Goal: Browse casually: Explore the website without a specific task or goal

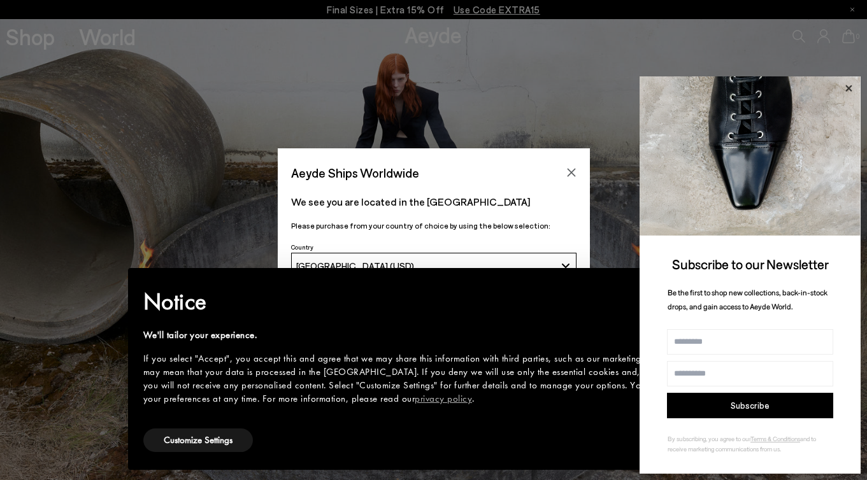
click at [846, 90] on icon at bounding box center [848, 88] width 6 height 6
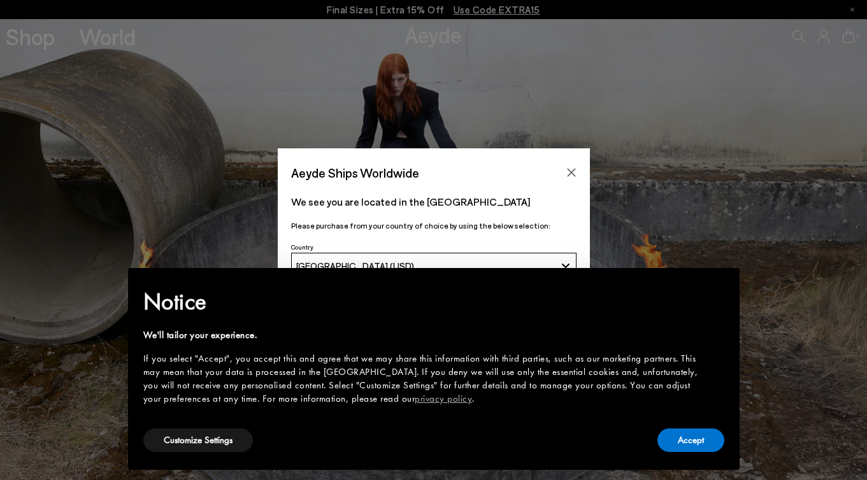
click at [188, 453] on div "Customize Settings" at bounding box center [198, 440] width 110 height 29
click at [188, 450] on button "Customize Settings" at bounding box center [198, 441] width 110 height 24
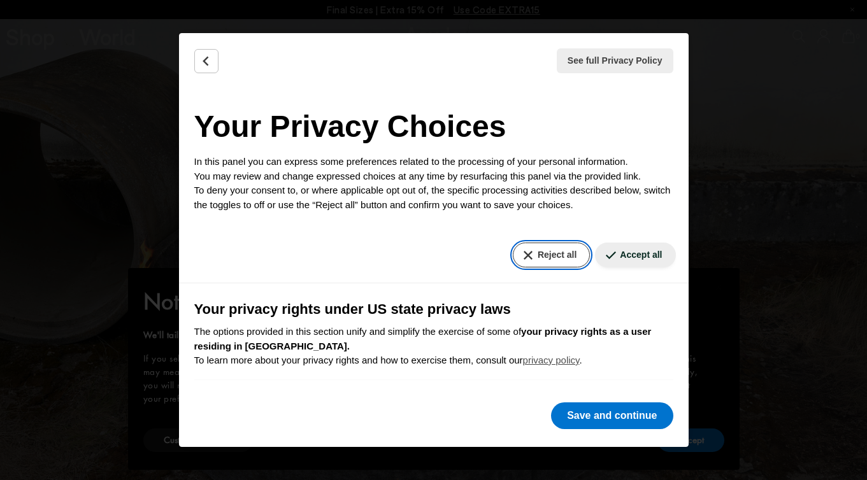
click at [543, 267] on button "Reject all" at bounding box center [551, 255] width 77 height 25
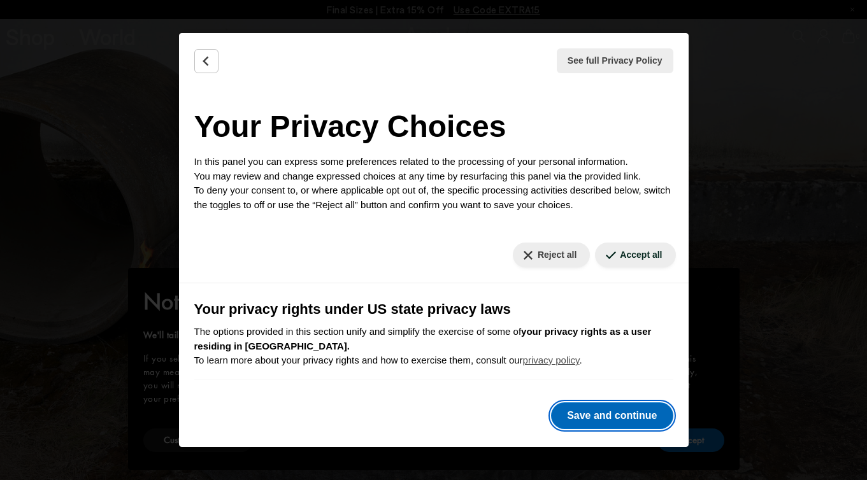
click at [587, 413] on button "Save and continue" at bounding box center [612, 415] width 122 height 27
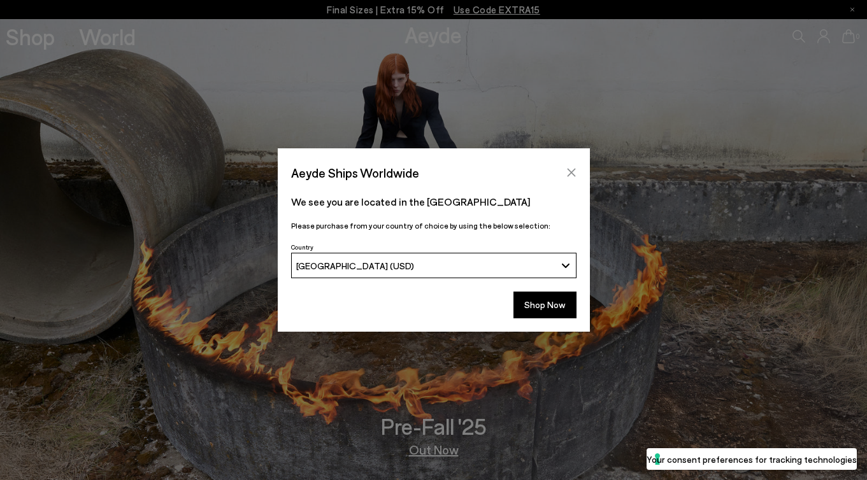
click at [572, 166] on button "Close" at bounding box center [571, 172] width 19 height 19
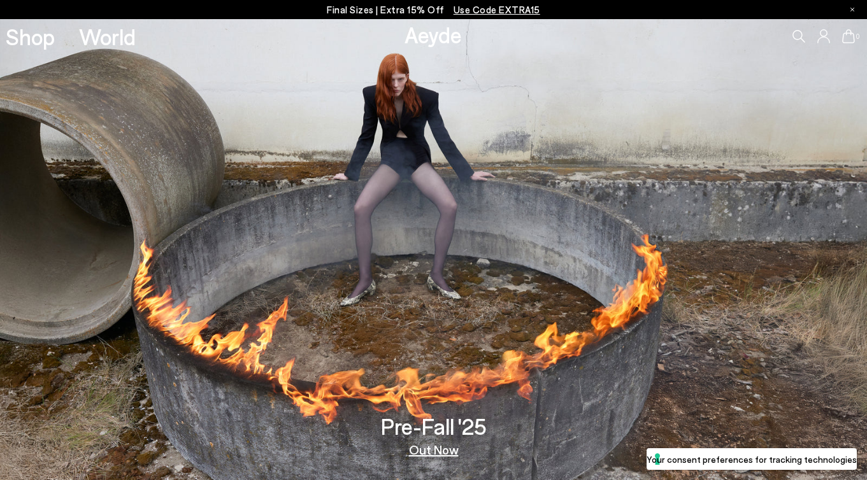
click at [470, 12] on span "Use Code EXTRA15" at bounding box center [496, 9] width 87 height 11
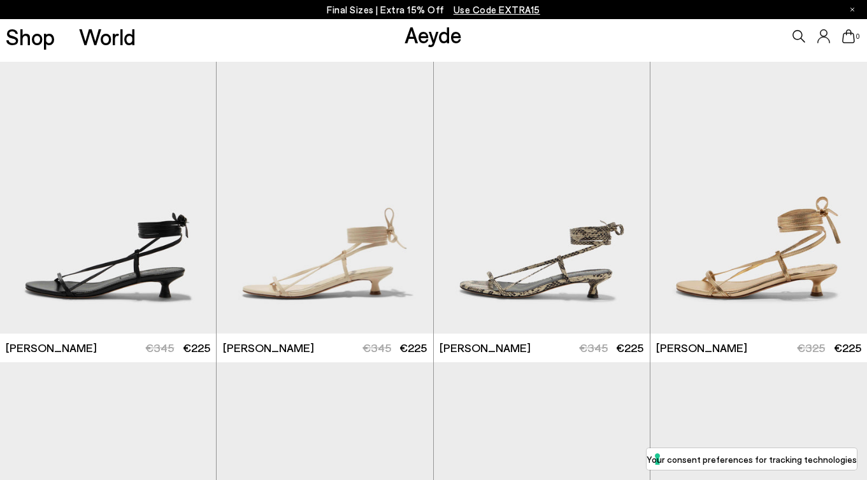
scroll to position [62, 0]
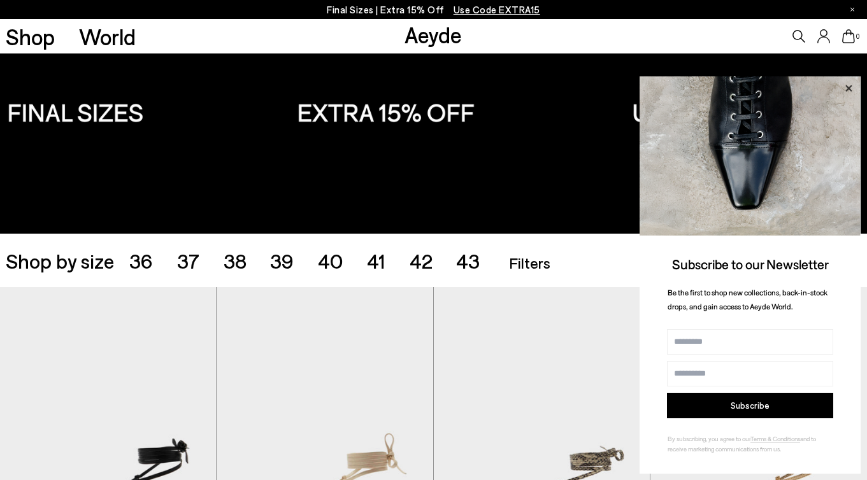
click at [850, 90] on icon at bounding box center [848, 88] width 6 height 6
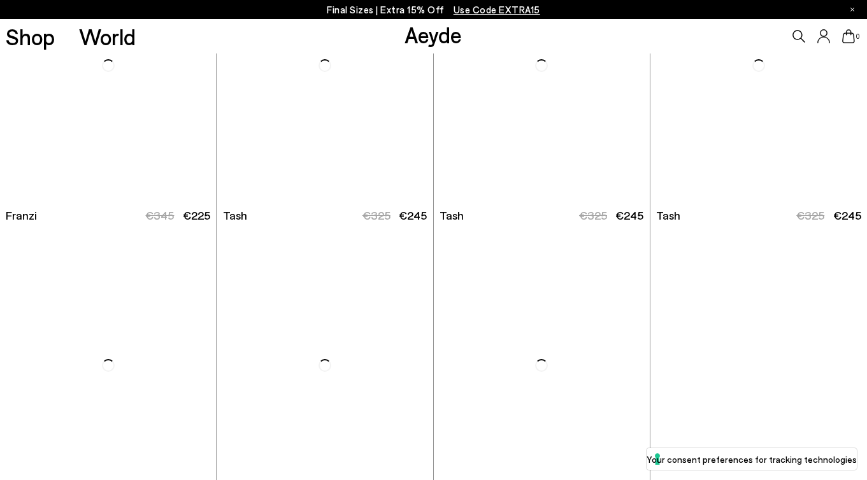
scroll to position [3918, 0]
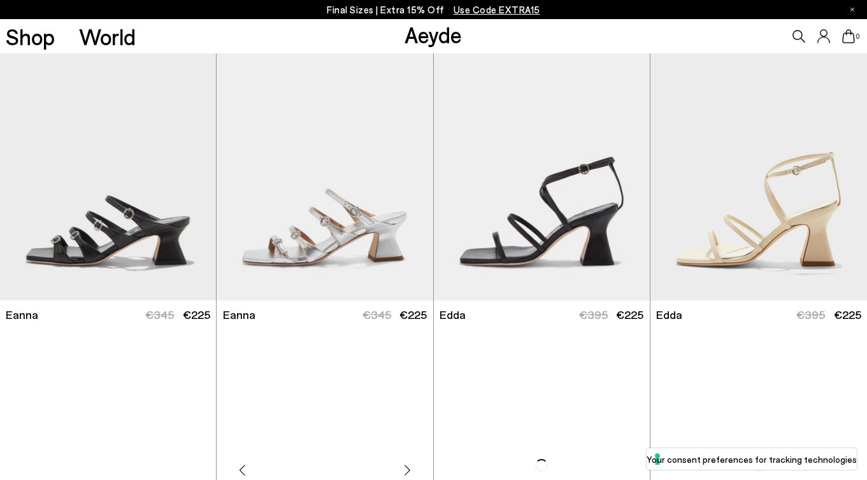
scroll to position [5720, 0]
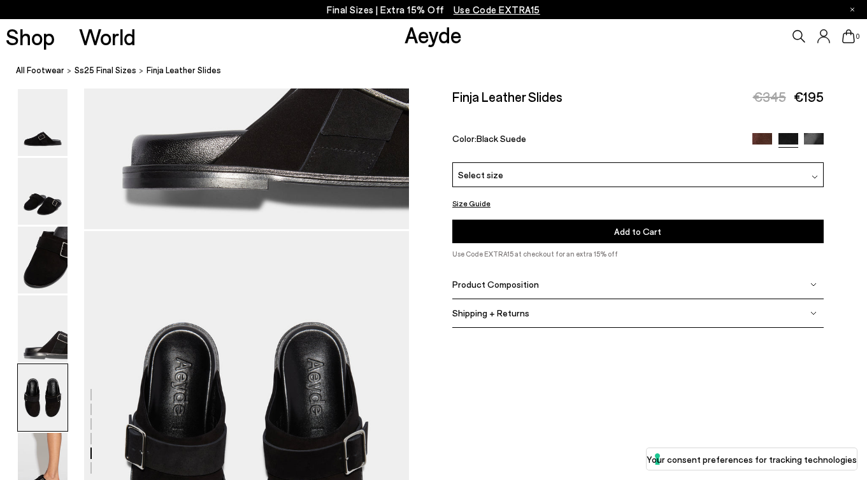
scroll to position [1745, 0]
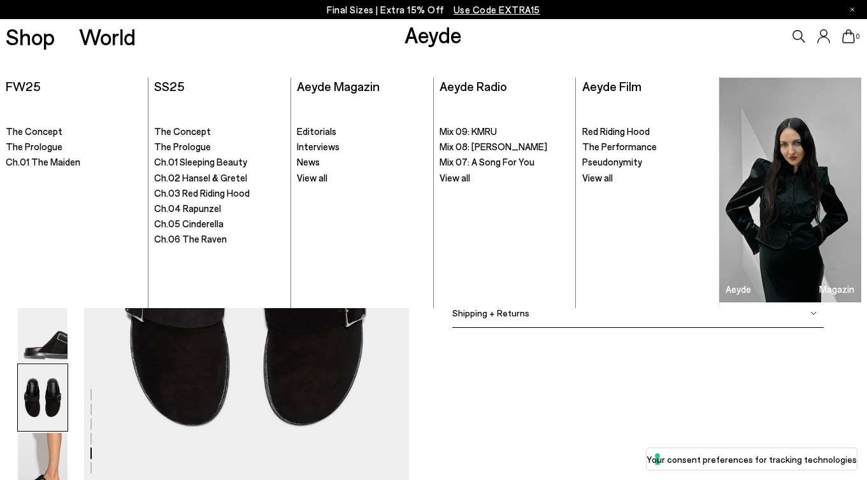
click at [425, 45] on link "Aeyde" at bounding box center [432, 34] width 57 height 27
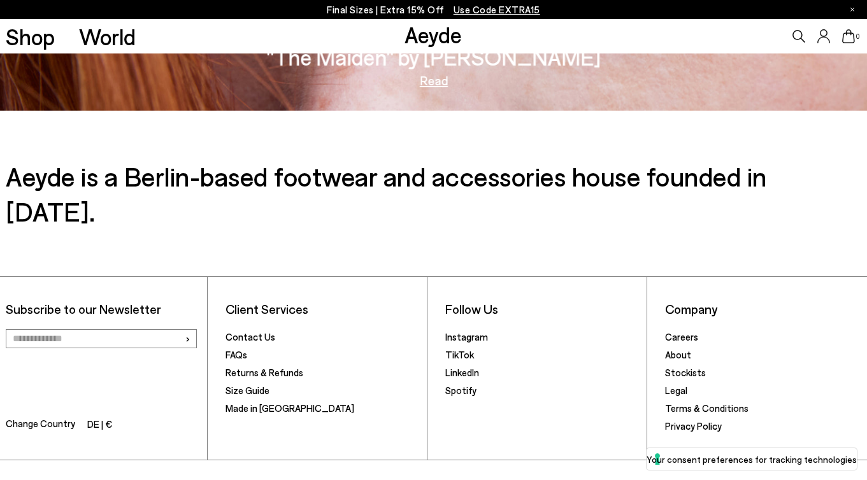
scroll to position [2104, 0]
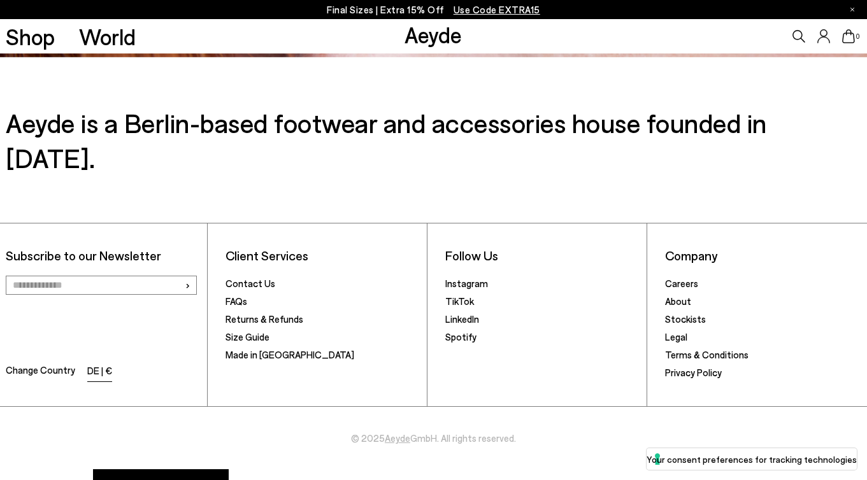
click at [99, 363] on li "DE | €" at bounding box center [99, 372] width 25 height 18
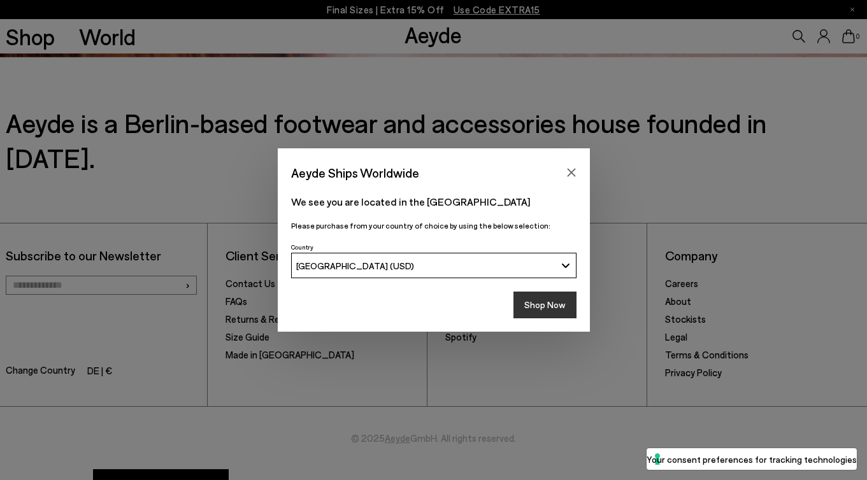
click at [550, 310] on button "Shop Now" at bounding box center [544, 305] width 63 height 27
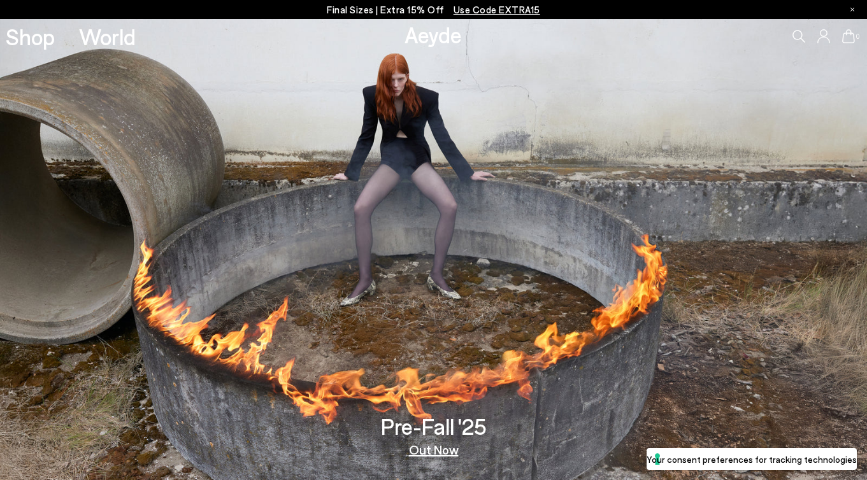
click at [498, 11] on span "Use Code EXTRA15" at bounding box center [496, 9] width 87 height 11
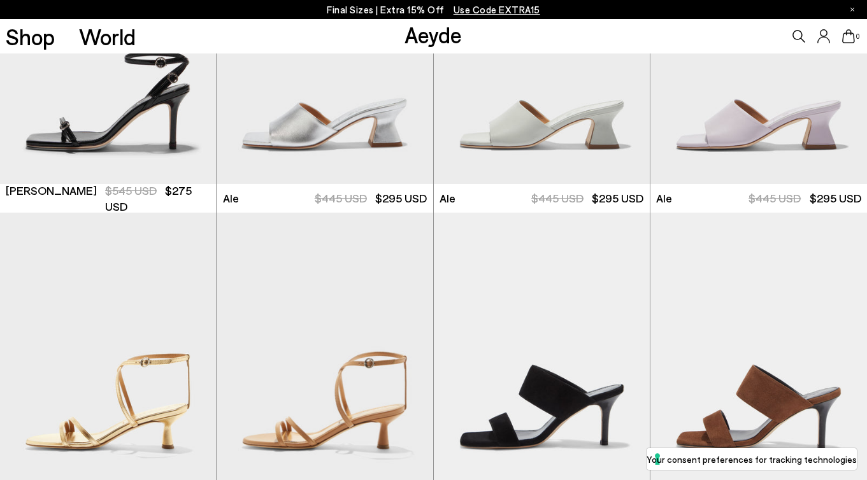
scroll to position [2502, 0]
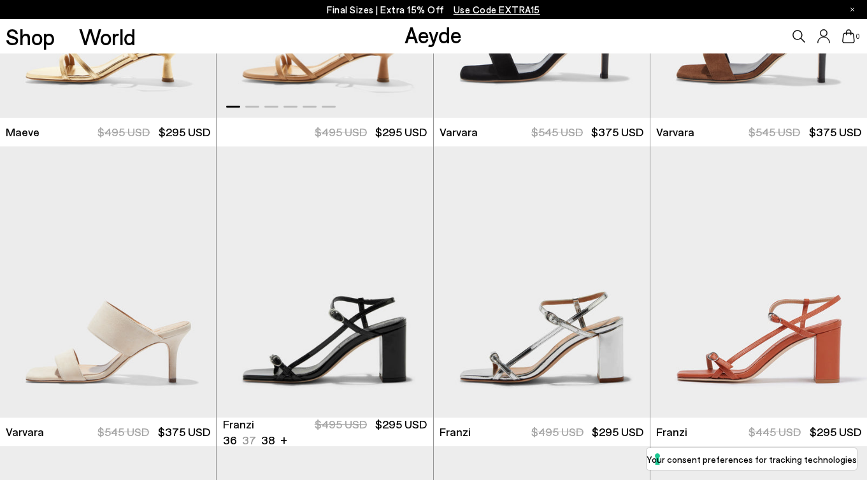
scroll to position [3030, 0]
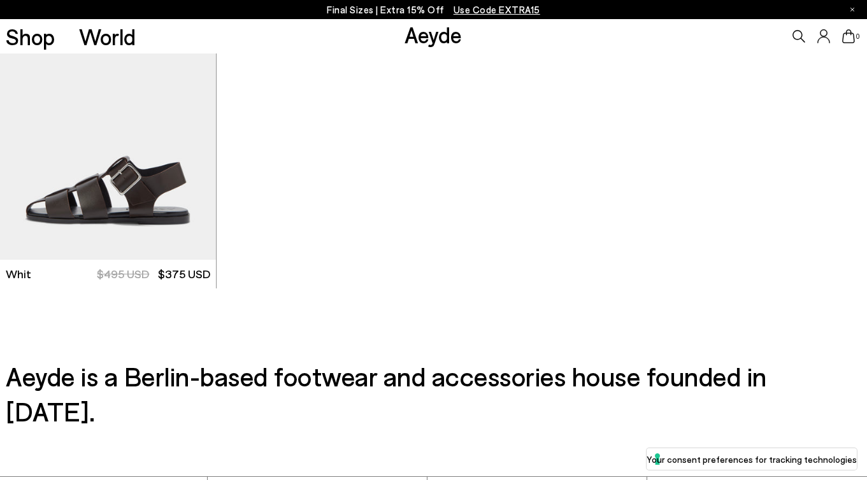
scroll to position [7267, 0]
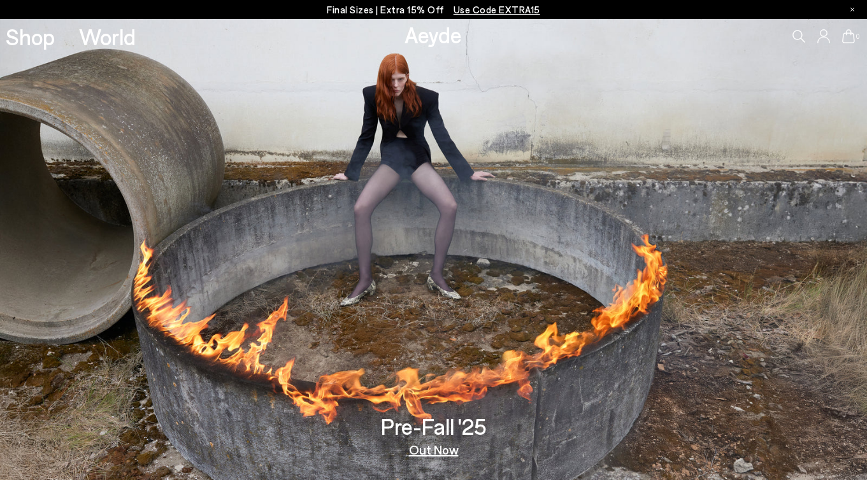
click at [431, 451] on link "Out Now" at bounding box center [434, 449] width 50 height 13
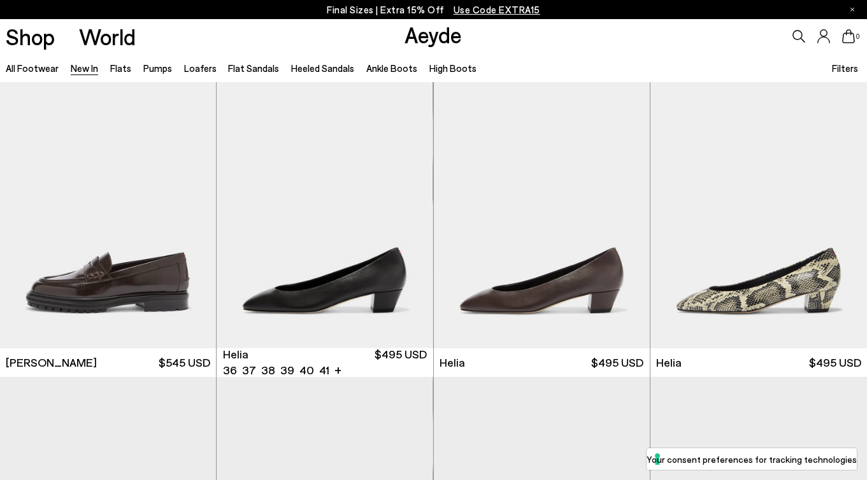
scroll to position [909, 0]
